Goal: Contribute content: Add original content to the website for others to see

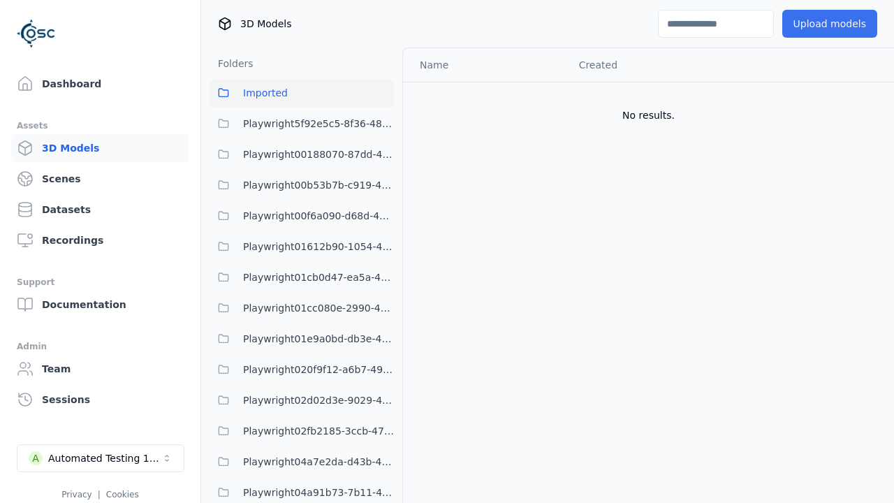
click at [829, 24] on button "Upload models" at bounding box center [830, 24] width 95 height 28
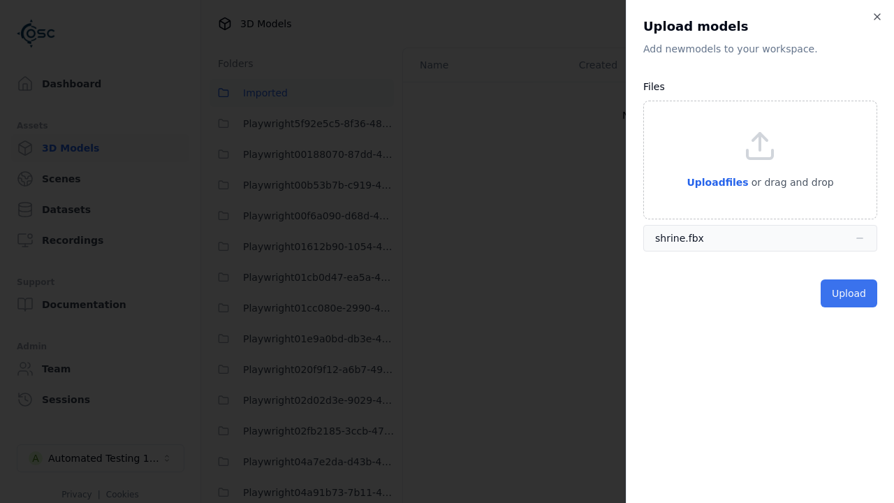
click at [849, 293] on button "Upload" at bounding box center [849, 293] width 57 height 28
